Goal: Task Accomplishment & Management: Manage account settings

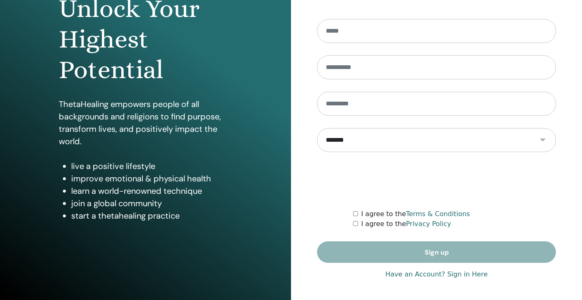
scroll to position [97, 0]
click at [415, 277] on link "Have an Account? Sign in Here" at bounding box center [436, 275] width 102 height 10
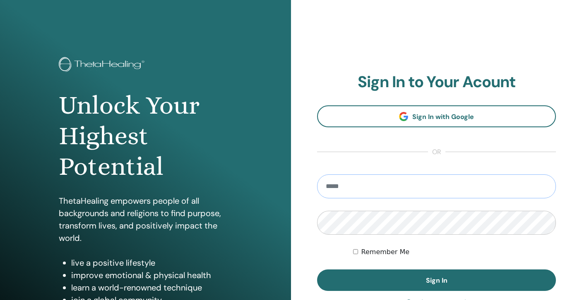
click at [452, 190] on input "email" at bounding box center [436, 187] width 239 height 24
type input "**********"
click at [436, 281] on button "Sign In" at bounding box center [436, 281] width 239 height 22
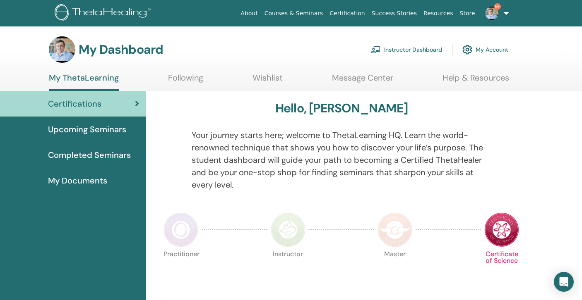
click at [413, 50] on link "Instructor Dashboard" at bounding box center [406, 50] width 71 height 18
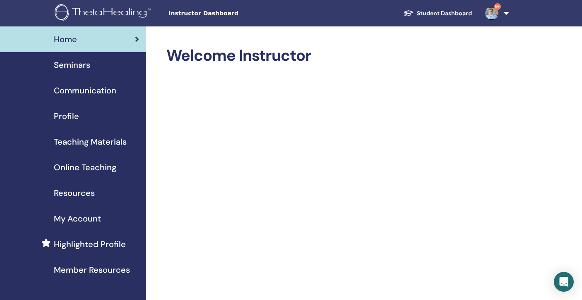
click at [108, 67] on div "Seminars" at bounding box center [73, 65] width 132 height 12
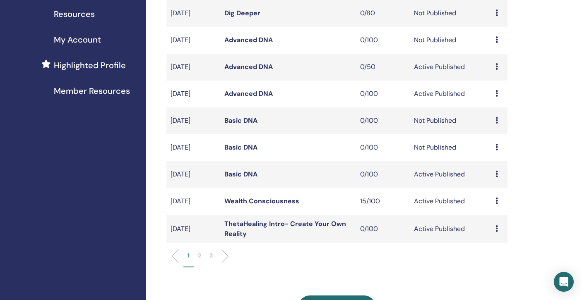
scroll to position [182, 0]
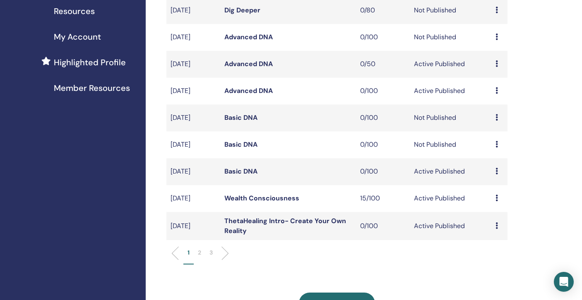
click at [199, 252] on p "2" at bounding box center [199, 253] width 3 height 9
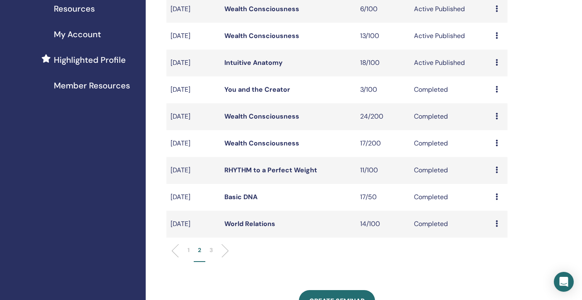
scroll to position [189, 0]
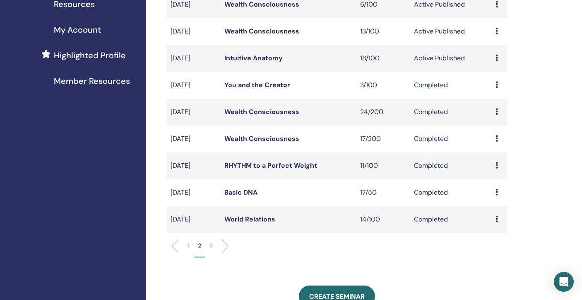
click at [188, 246] on p "1" at bounding box center [188, 246] width 2 height 9
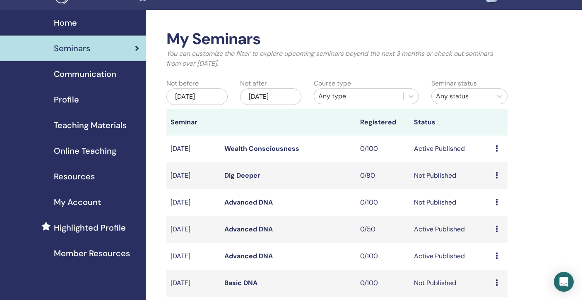
scroll to position [1, 0]
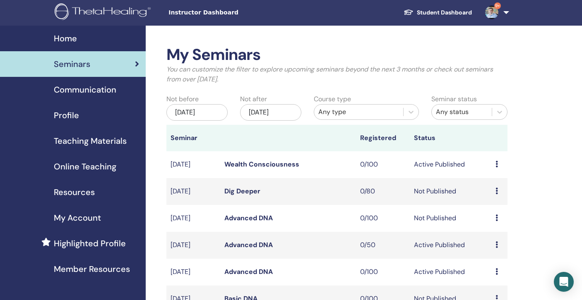
click at [287, 112] on div "Dec/18, 2025" at bounding box center [270, 112] width 61 height 17
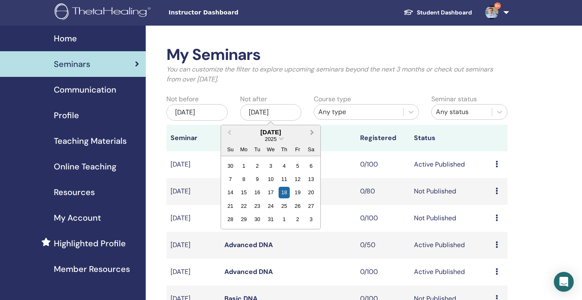
click at [312, 132] on span "Next Month" at bounding box center [312, 132] width 0 height 9
click at [309, 208] on div "28" at bounding box center [310, 206] width 11 height 11
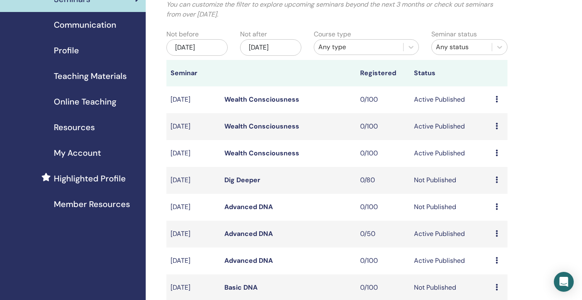
scroll to position [66, 0]
click at [277, 126] on link "Wealth Consciousness" at bounding box center [261, 126] width 75 height 9
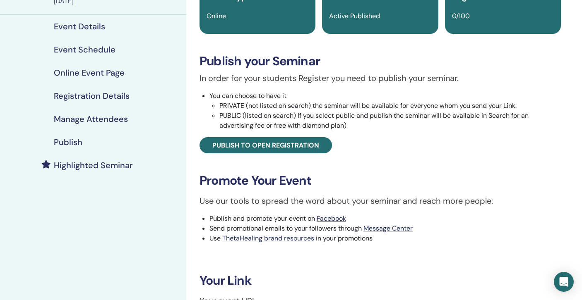
scroll to position [38, 0]
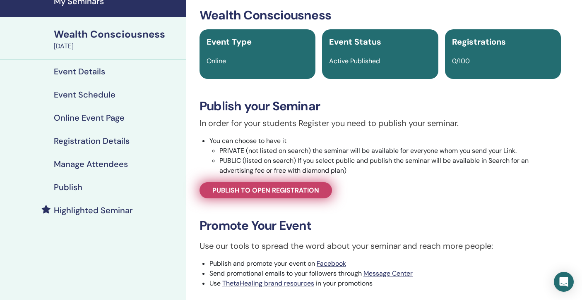
click at [286, 184] on link "Publish to open registration" at bounding box center [265, 190] width 132 height 16
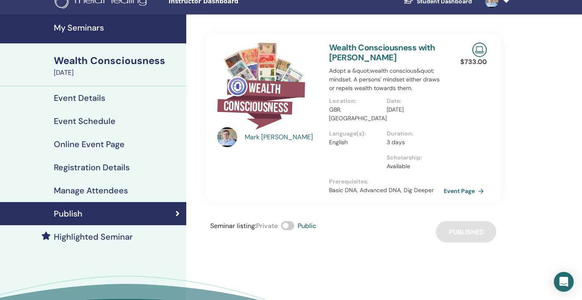
scroll to position [10, 0]
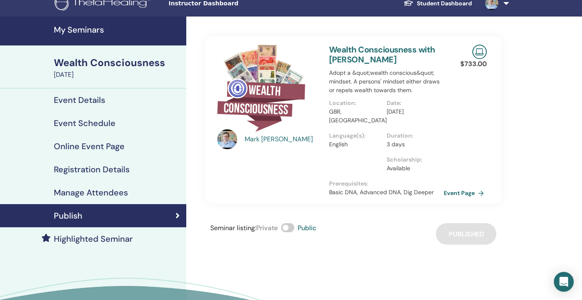
click at [101, 194] on h4 "Manage Attendees" at bounding box center [91, 193] width 74 height 10
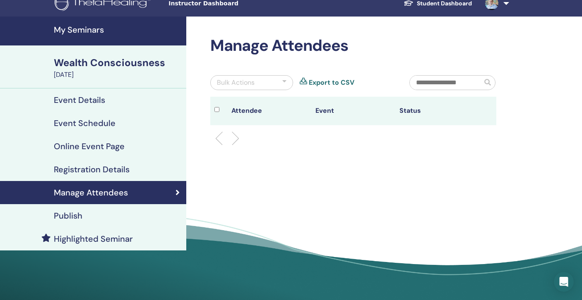
click at [102, 173] on h4 "Registration Details" at bounding box center [92, 170] width 76 height 10
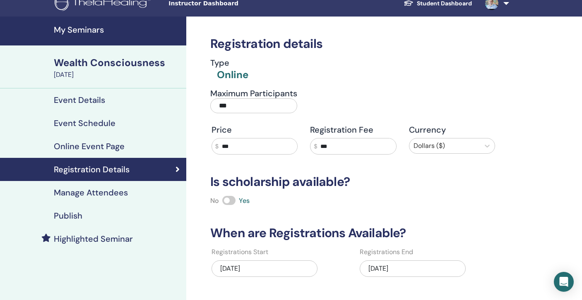
click at [106, 154] on link "Online Event Page" at bounding box center [93, 146] width 186 height 23
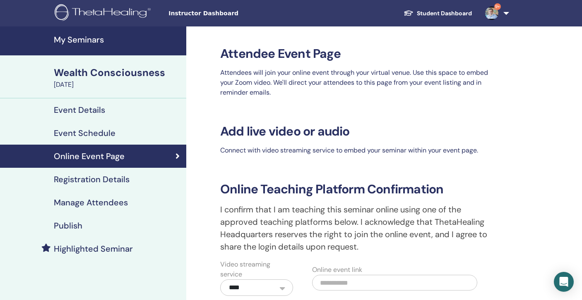
click at [86, 223] on div "Publish" at bounding box center [93, 226] width 173 height 10
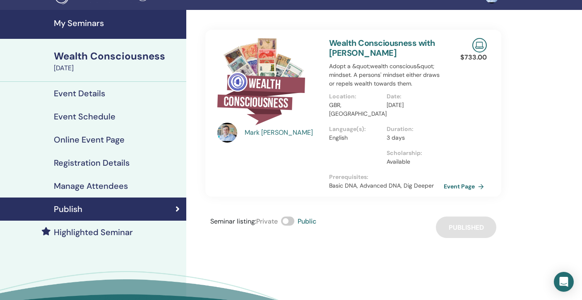
scroll to position [19, 0]
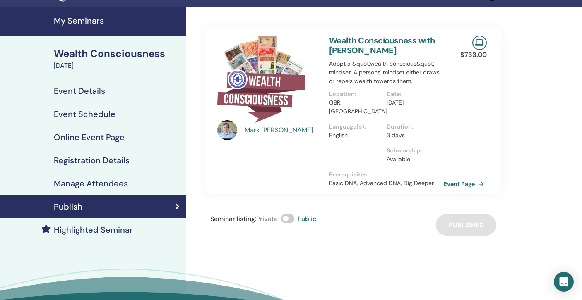
click at [108, 221] on link "Highlighted Seminar" at bounding box center [93, 229] width 186 height 23
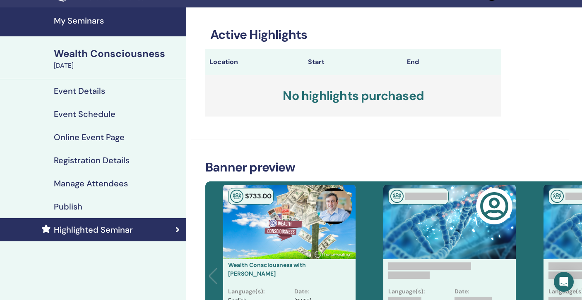
click at [108, 211] on div "Publish" at bounding box center [93, 207] width 173 height 10
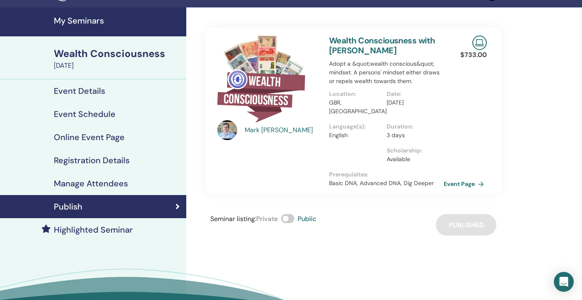
click at [122, 113] on div "Event Schedule" at bounding box center [93, 114] width 173 height 10
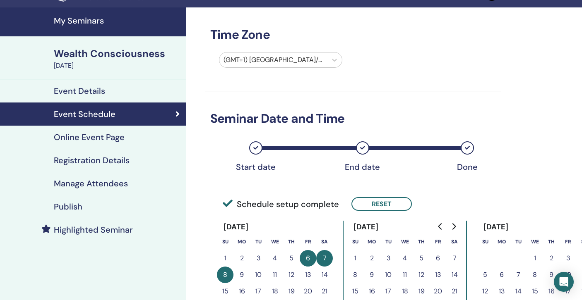
click at [120, 89] on div "Event Details" at bounding box center [93, 91] width 173 height 10
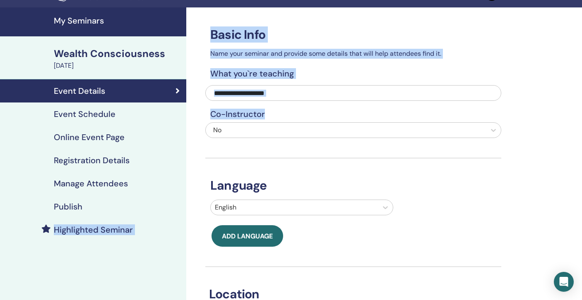
click at [76, 206] on h4 "Publish" at bounding box center [68, 207] width 29 height 10
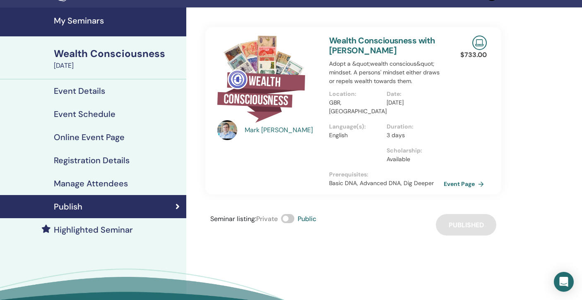
click at [537, 132] on div "Mark Anthony Wealth Consciousness with Mark Anthony Adopt a &quot;wealth consci…" at bounding box center [380, 179] width 388 height 344
click at [461, 186] on link "Event Page" at bounding box center [466, 184] width 43 height 12
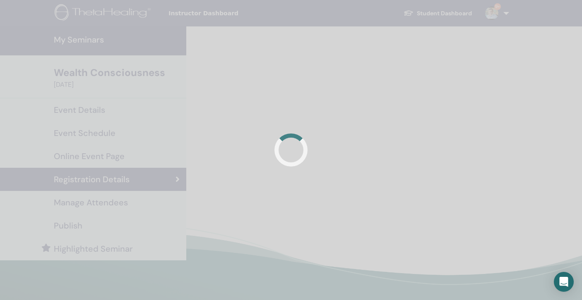
scroll to position [10, 0]
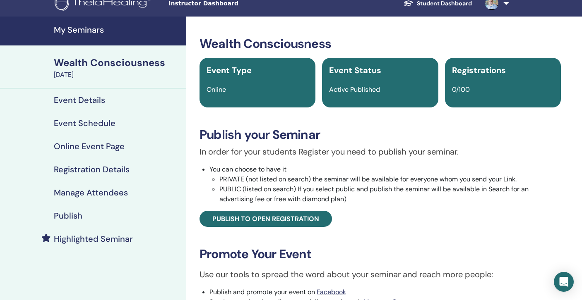
scroll to position [38, 0]
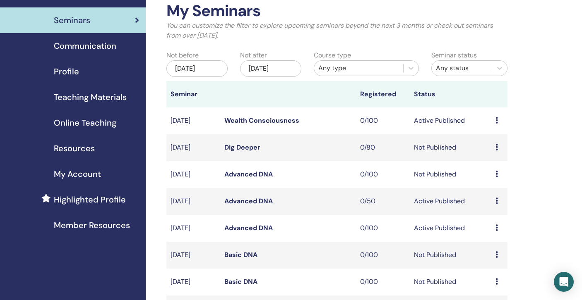
scroll to position [68, 0]
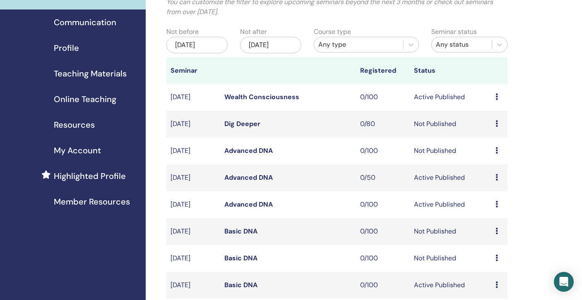
click at [254, 96] on link "Wealth Consciousness" at bounding box center [261, 97] width 75 height 9
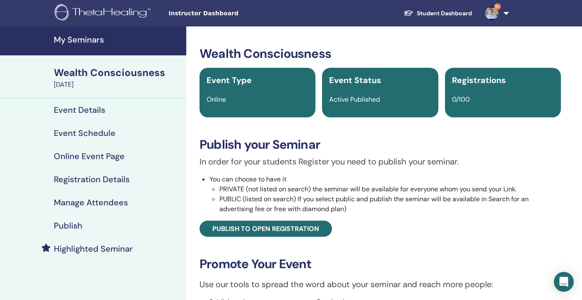
click at [93, 134] on h4 "Event Schedule" at bounding box center [85, 133] width 62 height 10
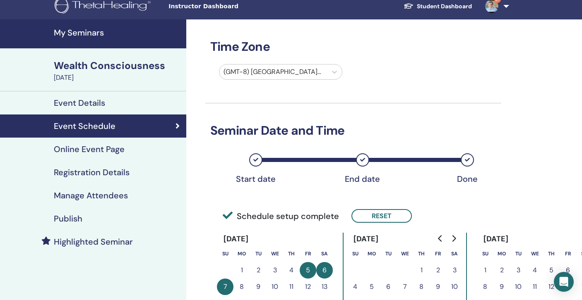
scroll to position [13, 0]
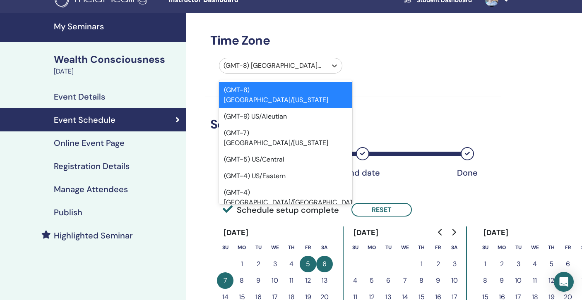
click at [318, 67] on div at bounding box center [272, 66] width 99 height 12
click at [285, 68] on div at bounding box center [272, 66] width 99 height 12
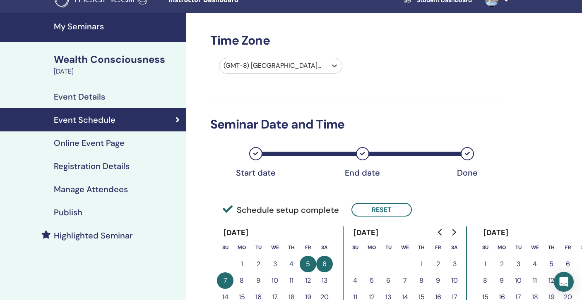
click at [285, 68] on div at bounding box center [272, 66] width 99 height 12
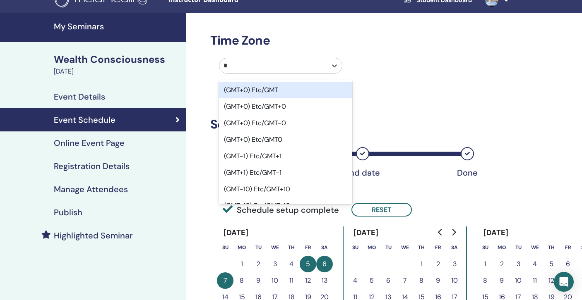
type input "**"
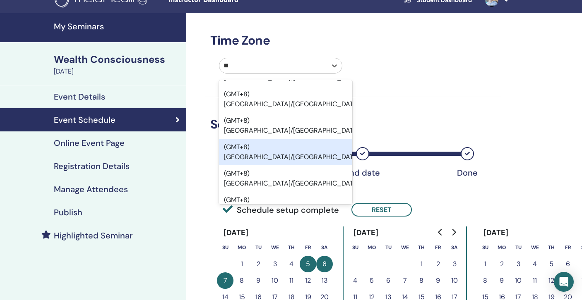
scroll to position [57, 0]
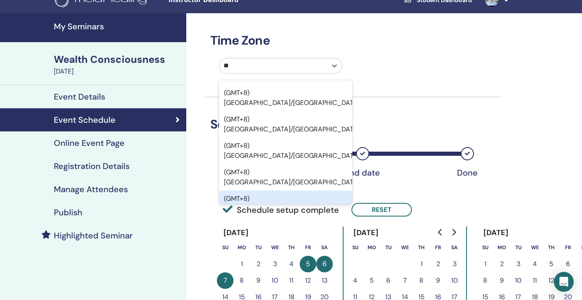
click at [299, 191] on div "(GMT+8) Asia/Hong Kong" at bounding box center [285, 204] width 133 height 26
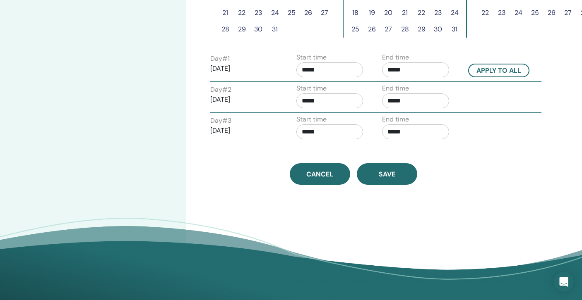
scroll to position [321, 0]
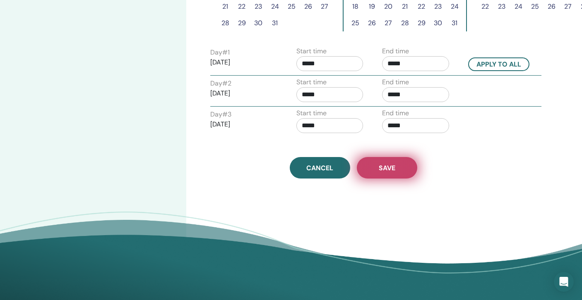
click at [373, 162] on button "Save" at bounding box center [387, 168] width 60 height 22
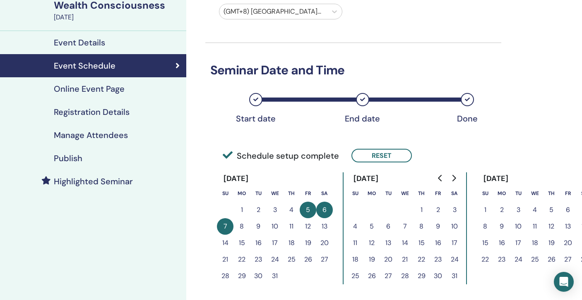
scroll to position [62, 0]
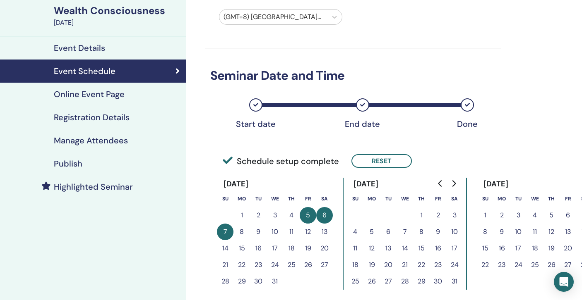
click at [82, 161] on div "Publish" at bounding box center [93, 164] width 173 height 10
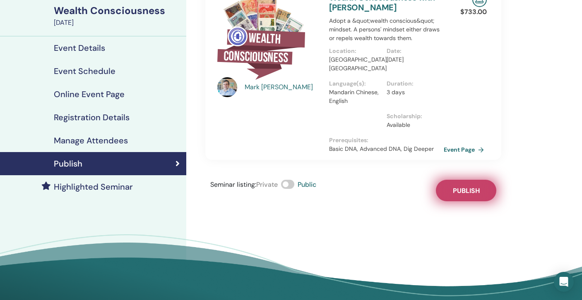
click at [471, 183] on button "Publish" at bounding box center [466, 191] width 60 height 22
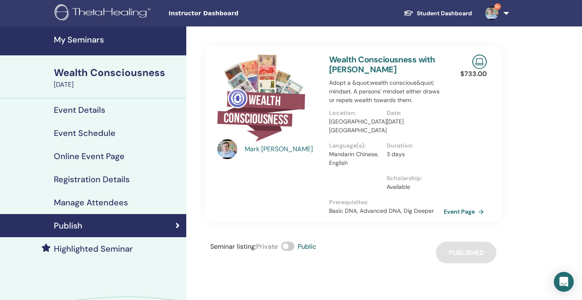
click at [82, 48] on link "My Seminars" at bounding box center [93, 40] width 186 height 29
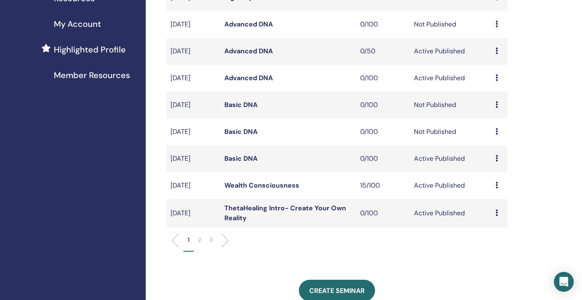
scroll to position [202, 0]
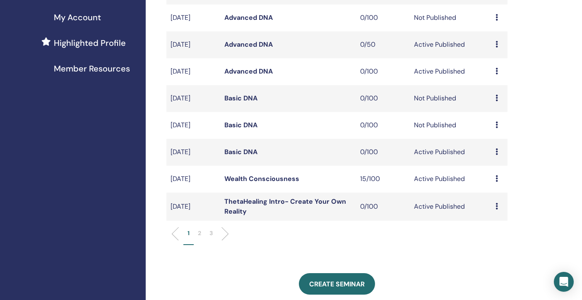
click at [223, 235] on li at bounding box center [222, 234] width 14 height 14
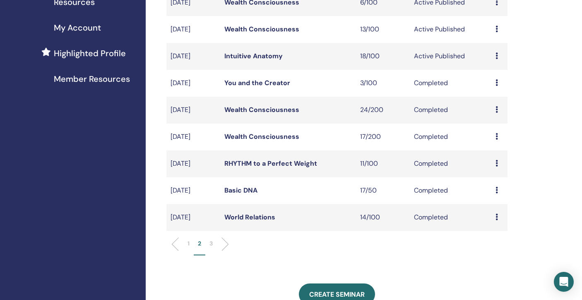
scroll to position [197, 0]
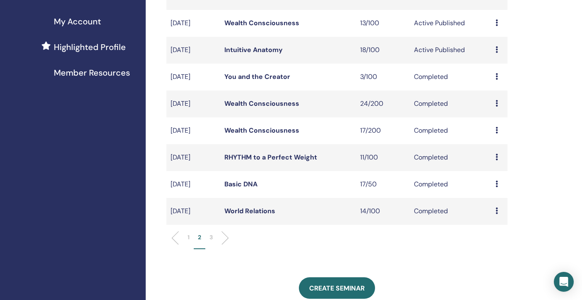
click at [172, 238] on li at bounding box center [178, 238] width 14 height 14
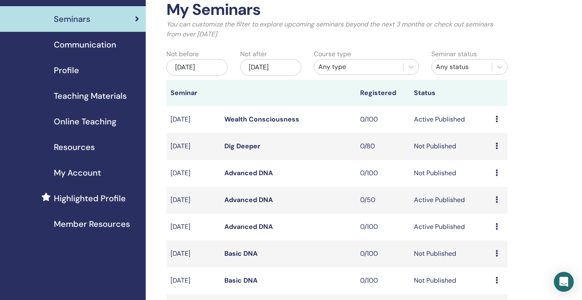
scroll to position [46, 0]
click at [263, 67] on div "Dec/18, 2025" at bounding box center [270, 67] width 61 height 17
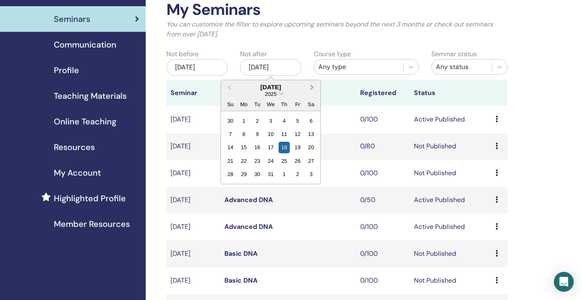
click at [315, 86] on button "Next Month" at bounding box center [312, 87] width 13 height 13
click at [312, 161] on div "28" at bounding box center [310, 161] width 11 height 11
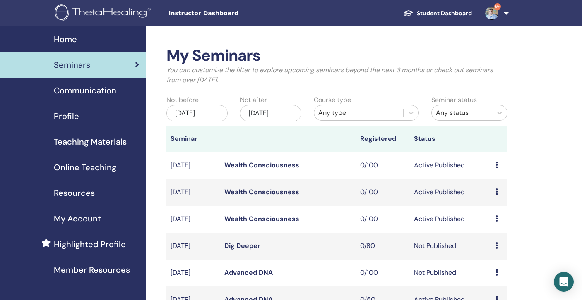
scroll to position [0, 0]
